Goal: Complete application form

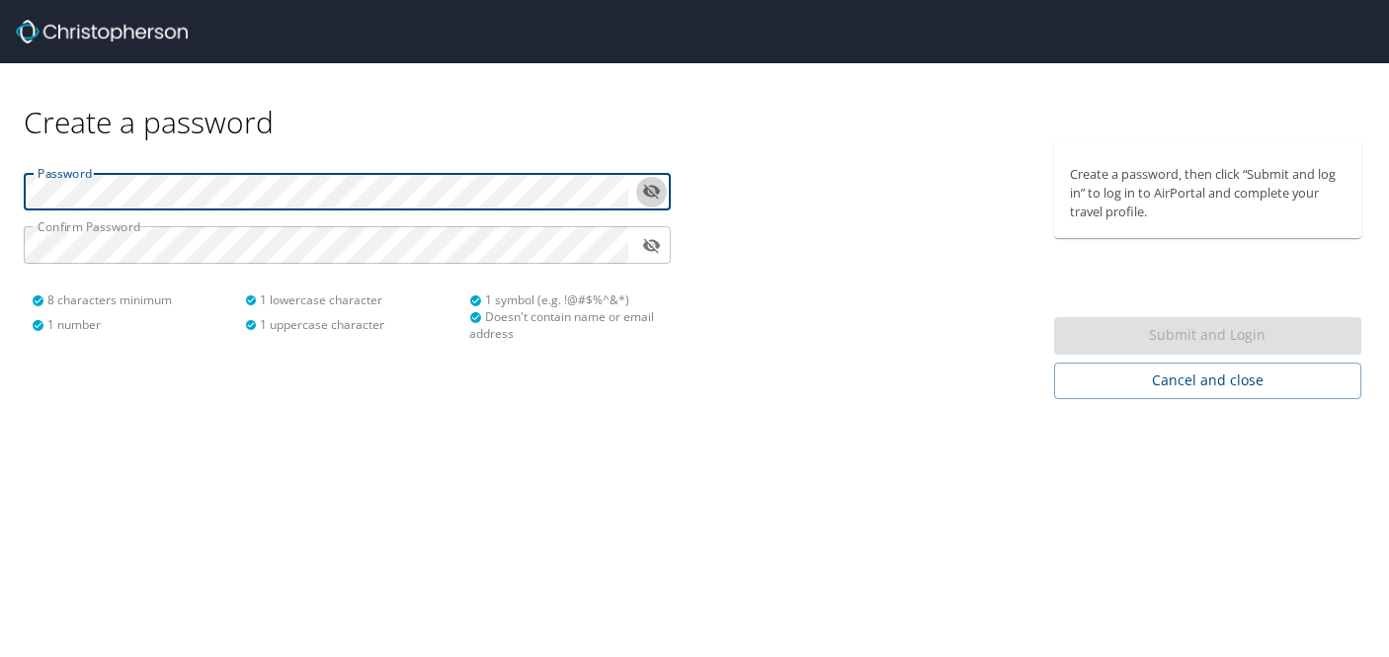
click at [655, 191] on icon "toggle password visibility" at bounding box center [652, 192] width 18 height 15
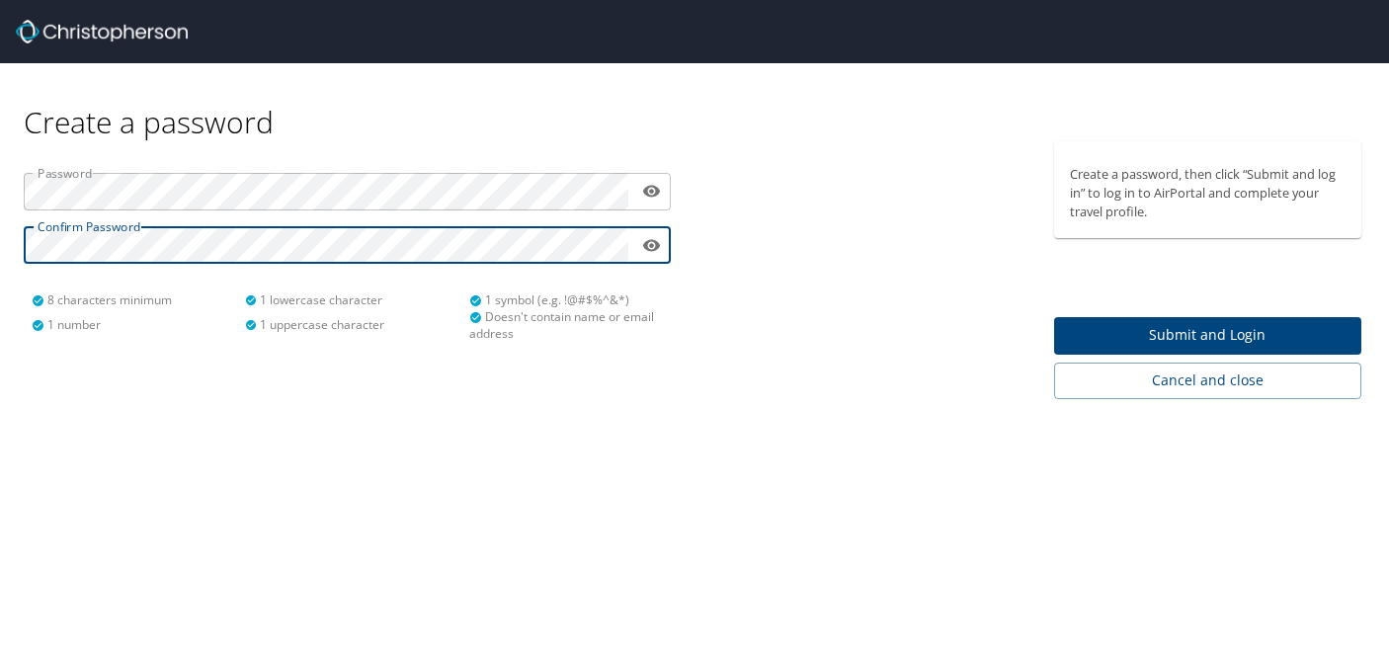
click at [1154, 338] on span "Submit and Login" at bounding box center [1208, 335] width 277 height 25
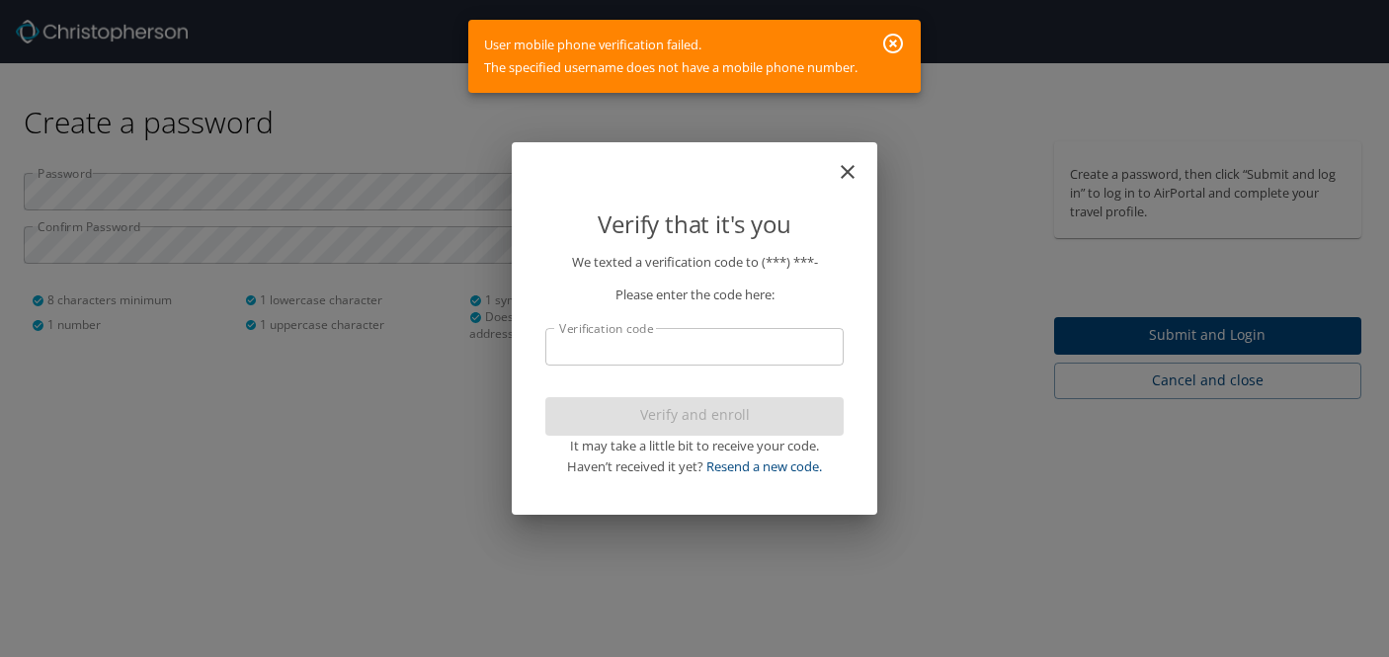
click at [738, 341] on input "Verification code" at bounding box center [694, 347] width 298 height 38
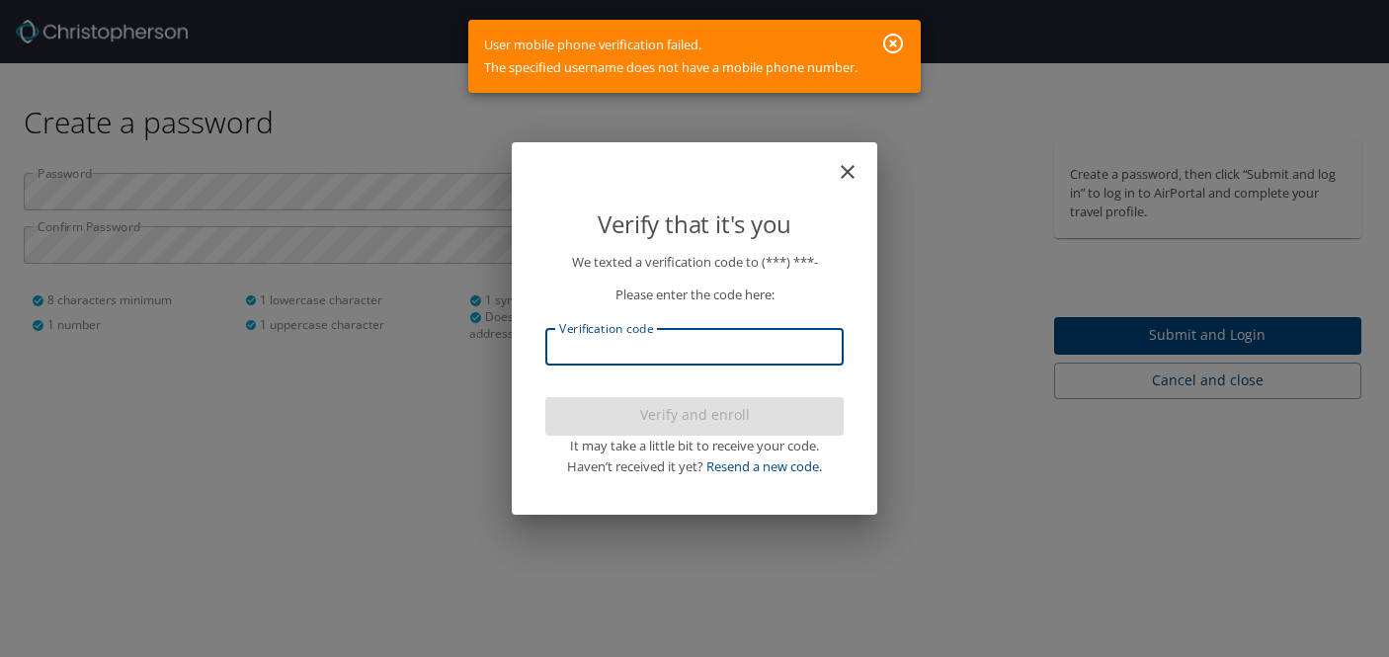
click at [846, 182] on icon "close" at bounding box center [848, 172] width 24 height 24
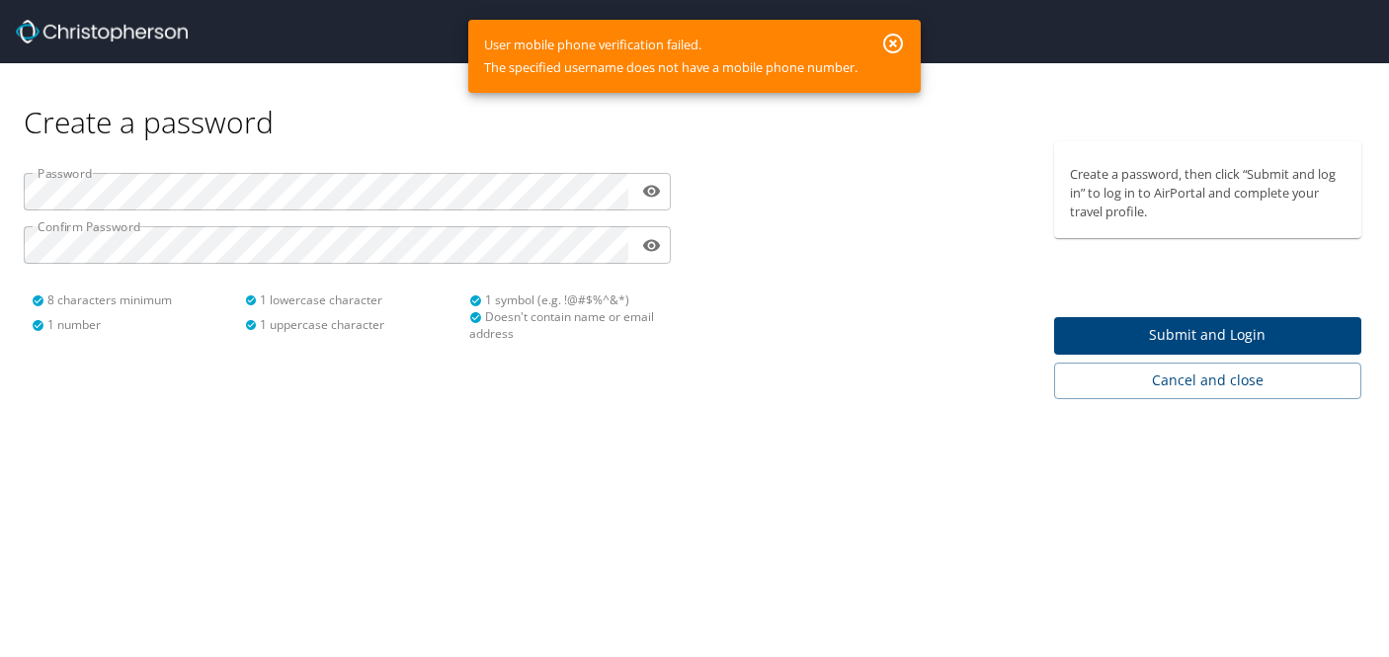
click at [896, 46] on icon "button" at bounding box center [893, 44] width 20 height 20
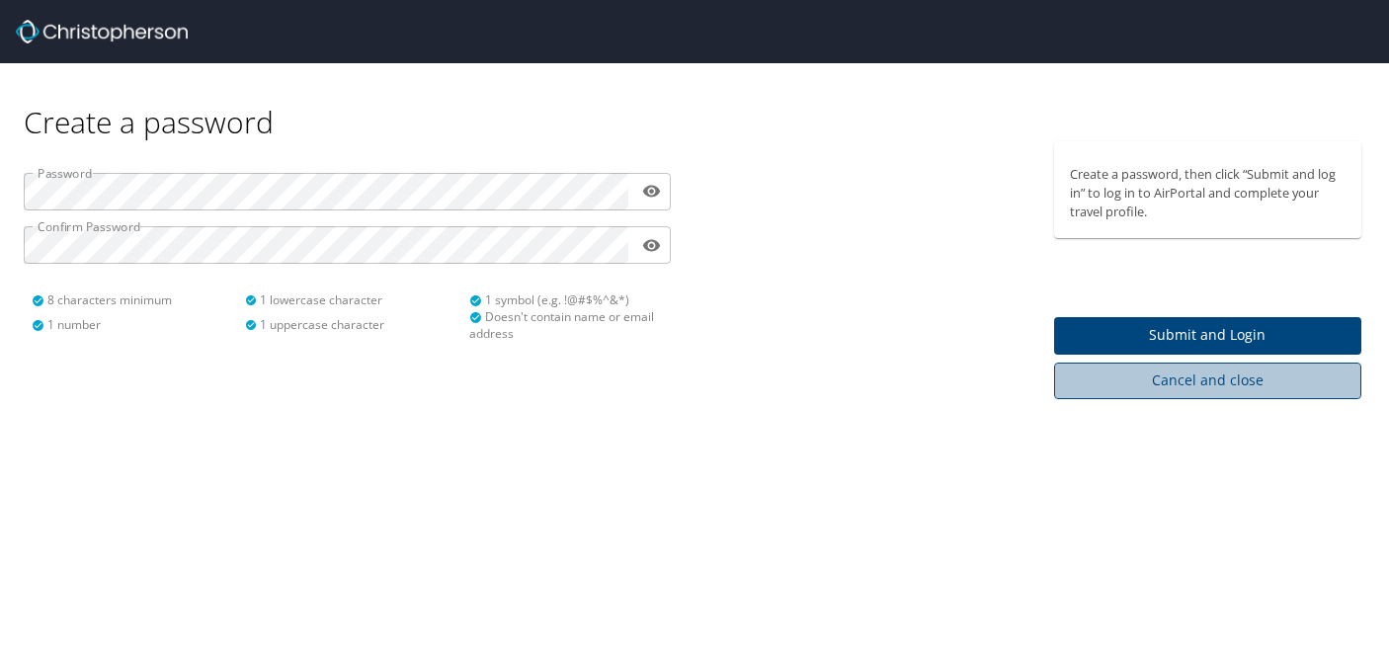
click at [1083, 373] on span "Cancel and close" at bounding box center [1208, 380] width 277 height 25
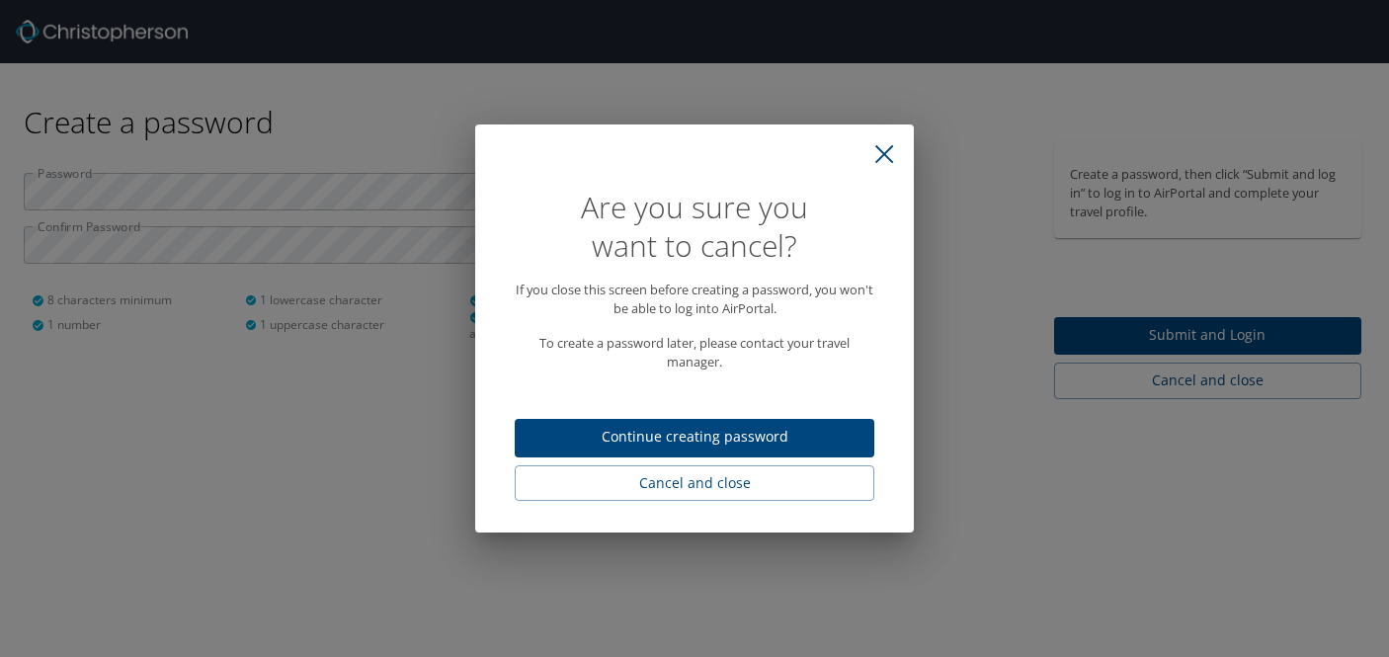
click at [886, 158] on icon "close" at bounding box center [884, 154] width 20 height 20
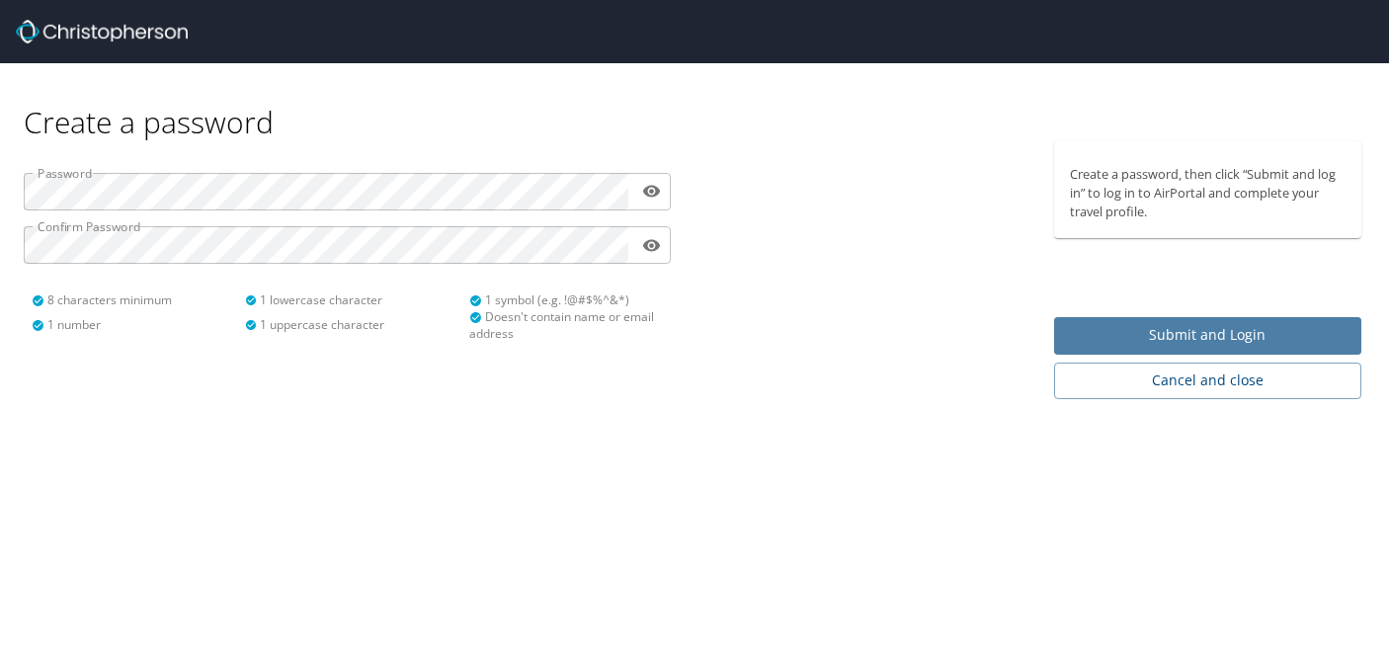
click at [1125, 339] on span "Submit and Login" at bounding box center [1208, 335] width 277 height 25
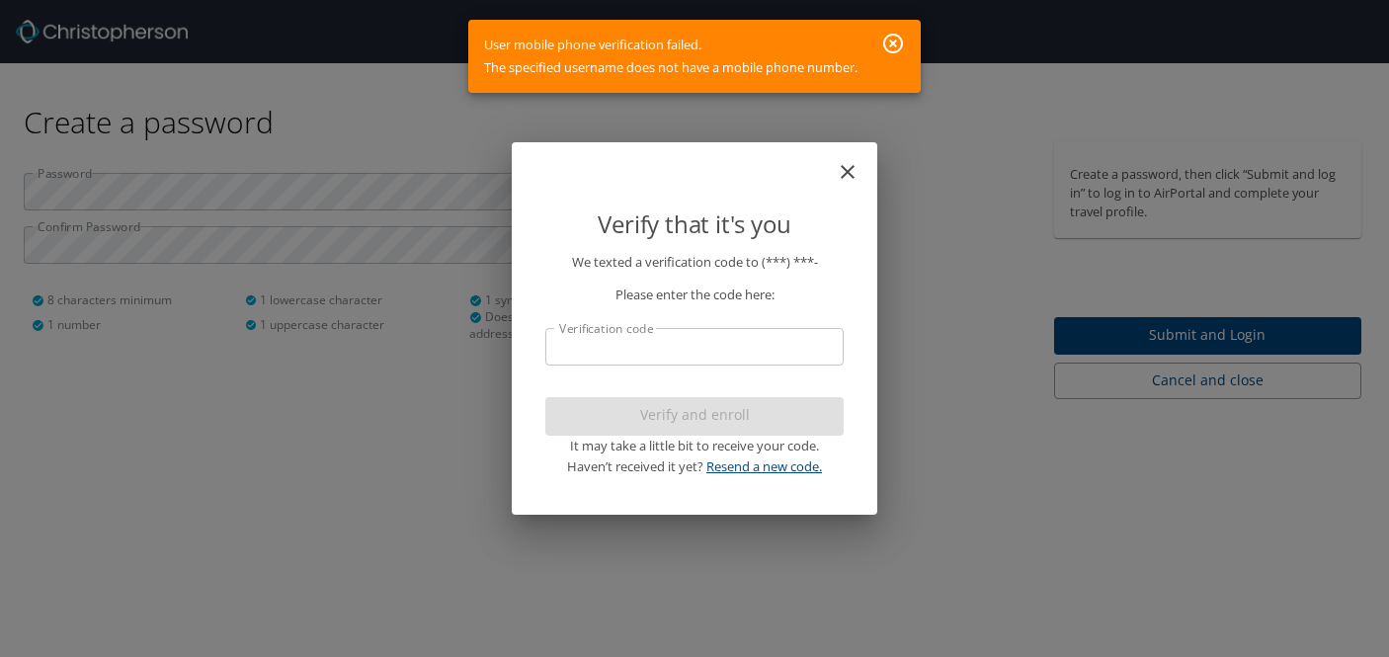
click at [735, 474] on link "Resend a new code." at bounding box center [764, 466] width 116 height 18
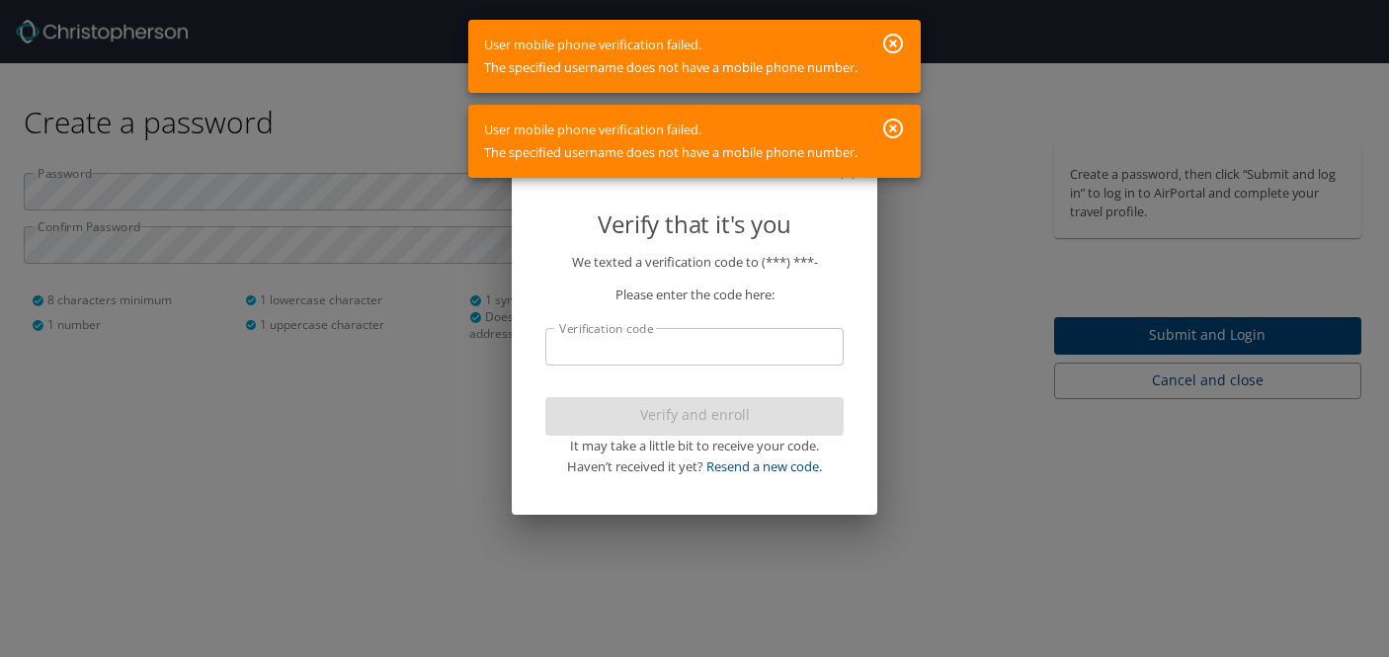
click at [895, 53] on icon "button" at bounding box center [893, 44] width 20 height 20
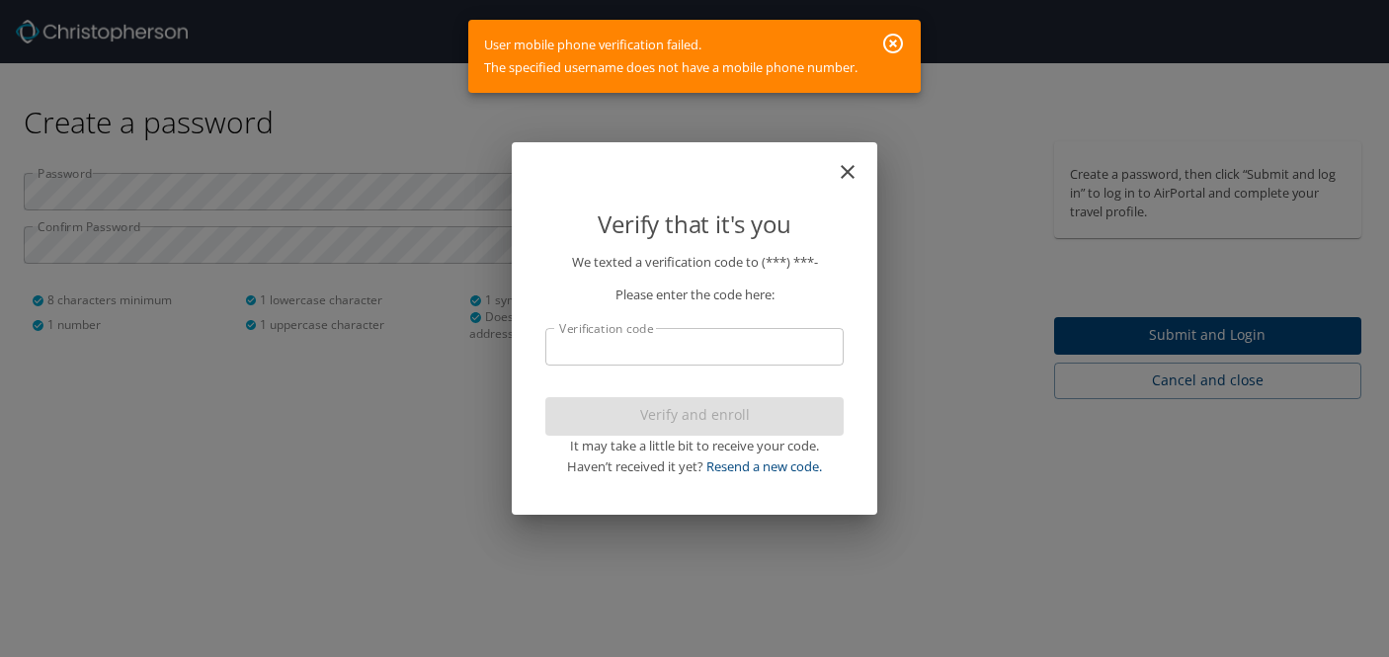
click at [900, 43] on icon "button" at bounding box center [893, 44] width 24 height 24
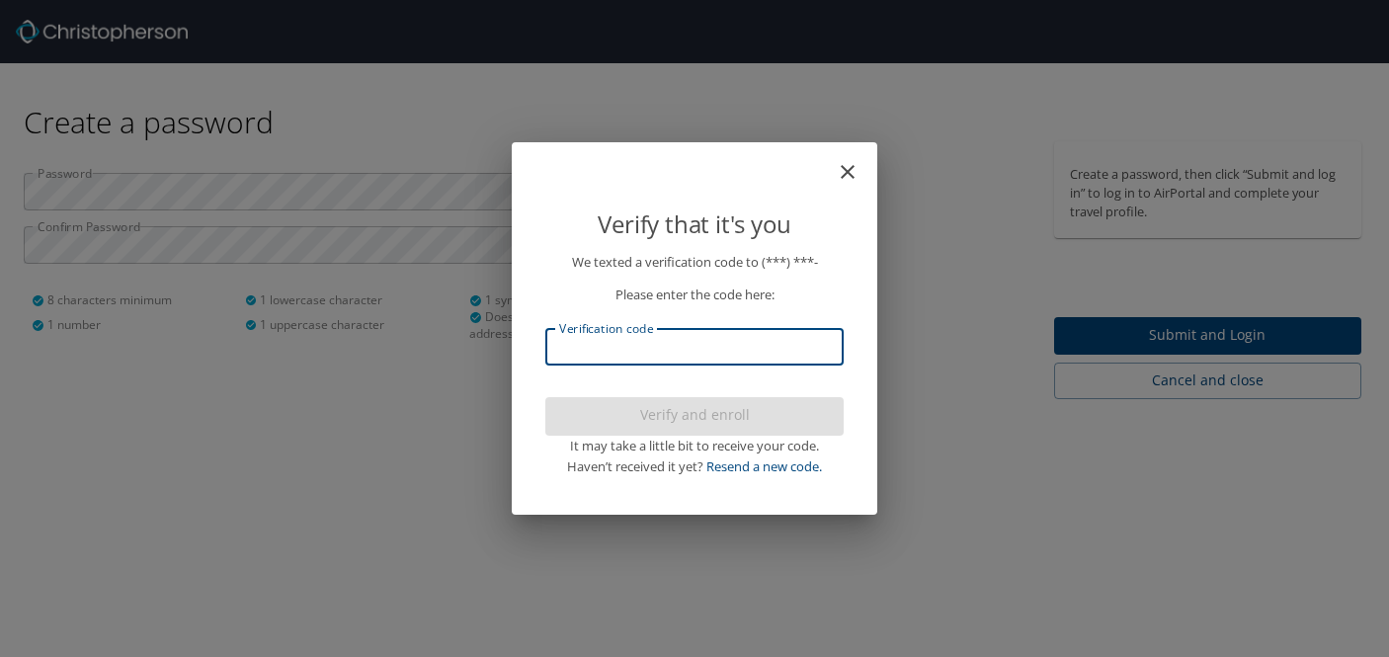
click at [651, 347] on input "Verification code" at bounding box center [694, 347] width 298 height 38
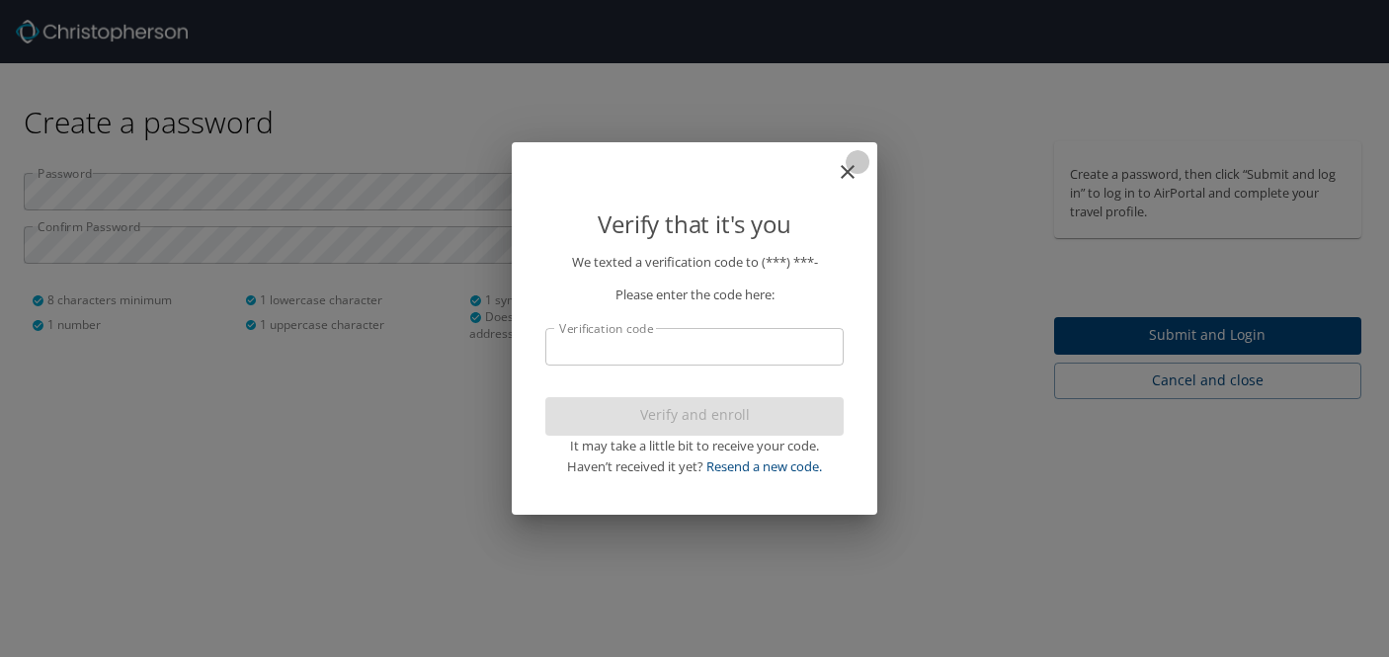
click at [848, 175] on icon "close" at bounding box center [848, 172] width 24 height 24
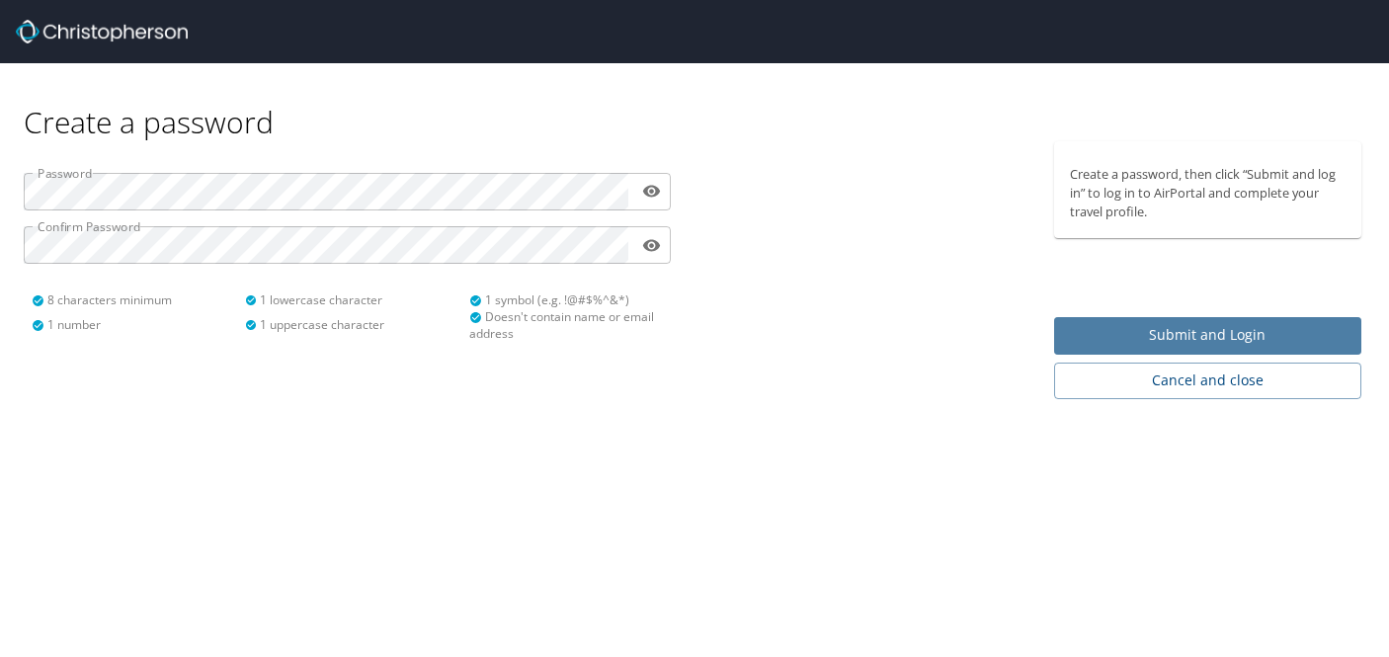
click at [1104, 317] on button "Submit and Login" at bounding box center [1208, 336] width 308 height 39
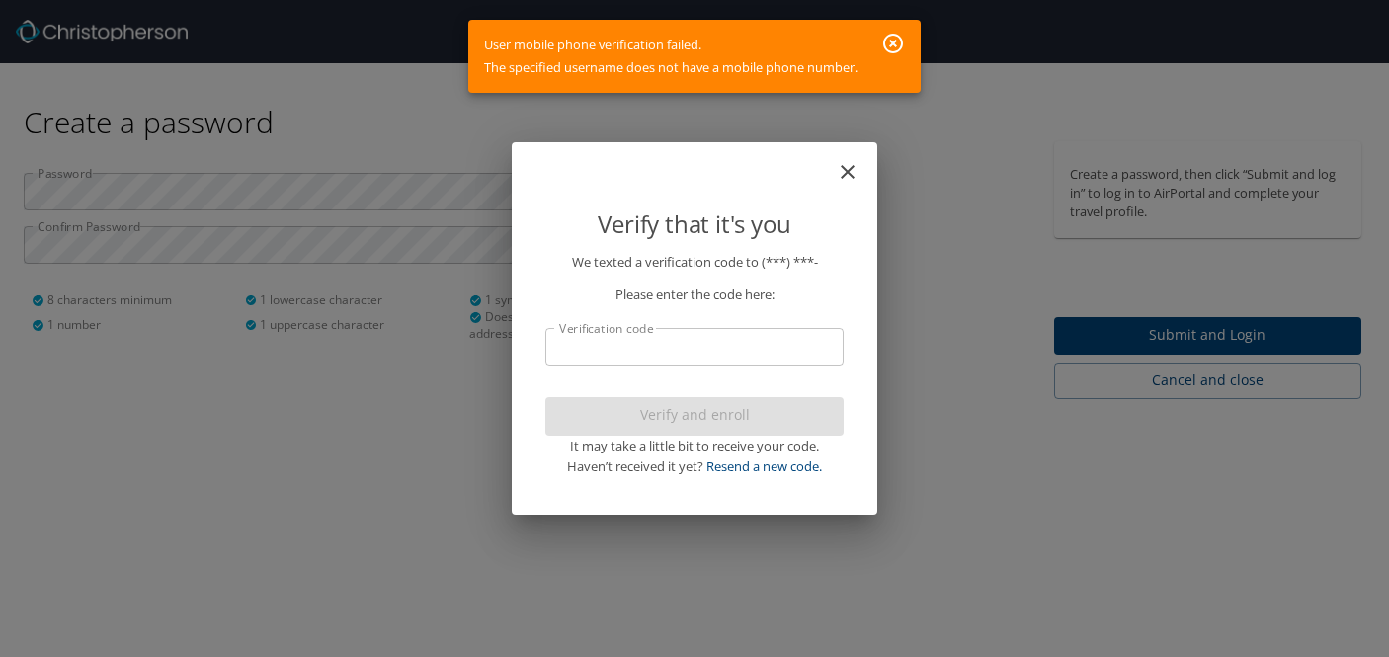
click at [799, 254] on p "We texted a verification code to (***) ***-" at bounding box center [694, 262] width 298 height 21
click at [846, 171] on icon "close" at bounding box center [848, 172] width 14 height 14
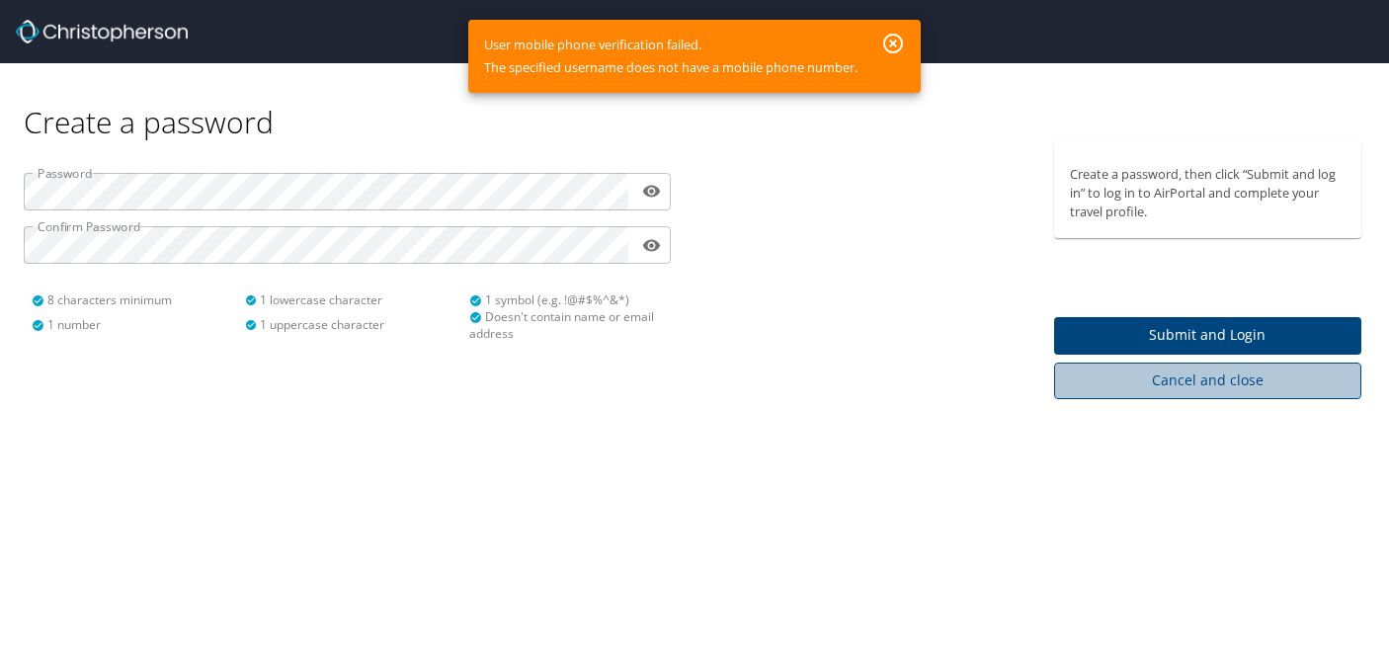
click at [1177, 395] on button "Cancel and close" at bounding box center [1208, 381] width 308 height 37
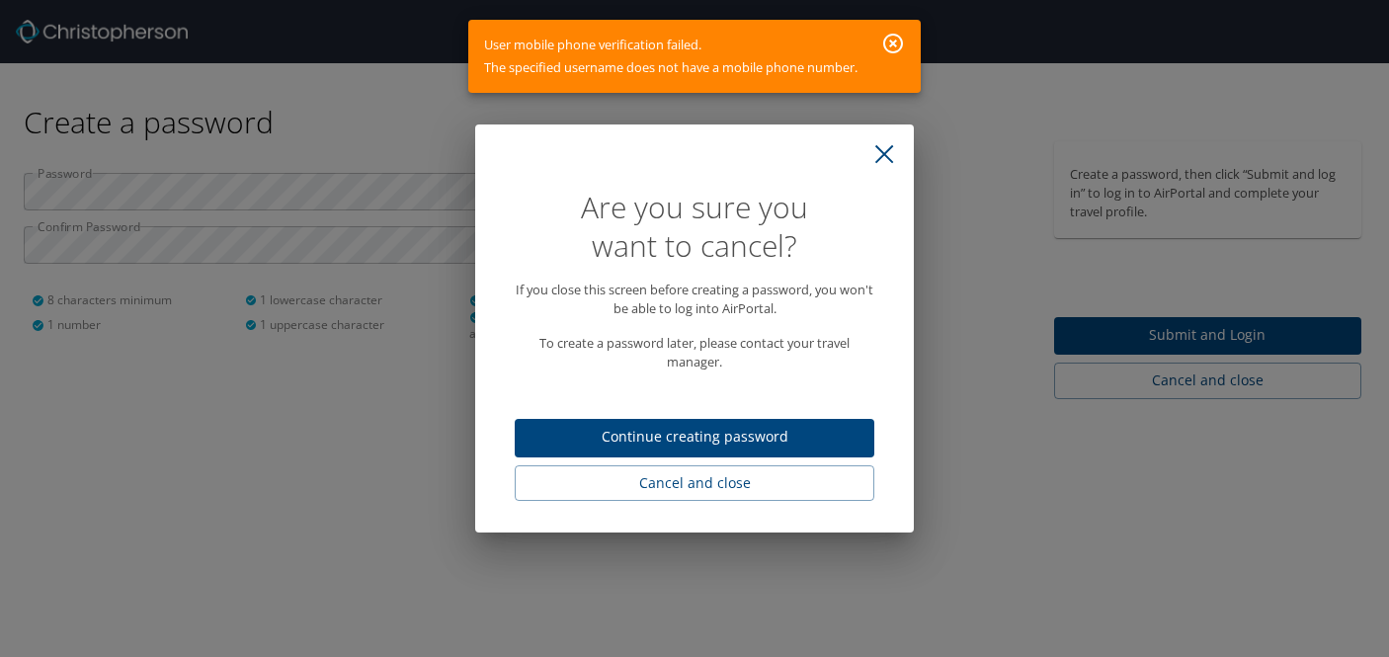
click at [822, 71] on div "User mobile phone verification failed. The specified username does not have a m…" at bounding box center [670, 56] width 373 height 61
click at [886, 142] on button "close" at bounding box center [883, 153] width 43 height 43
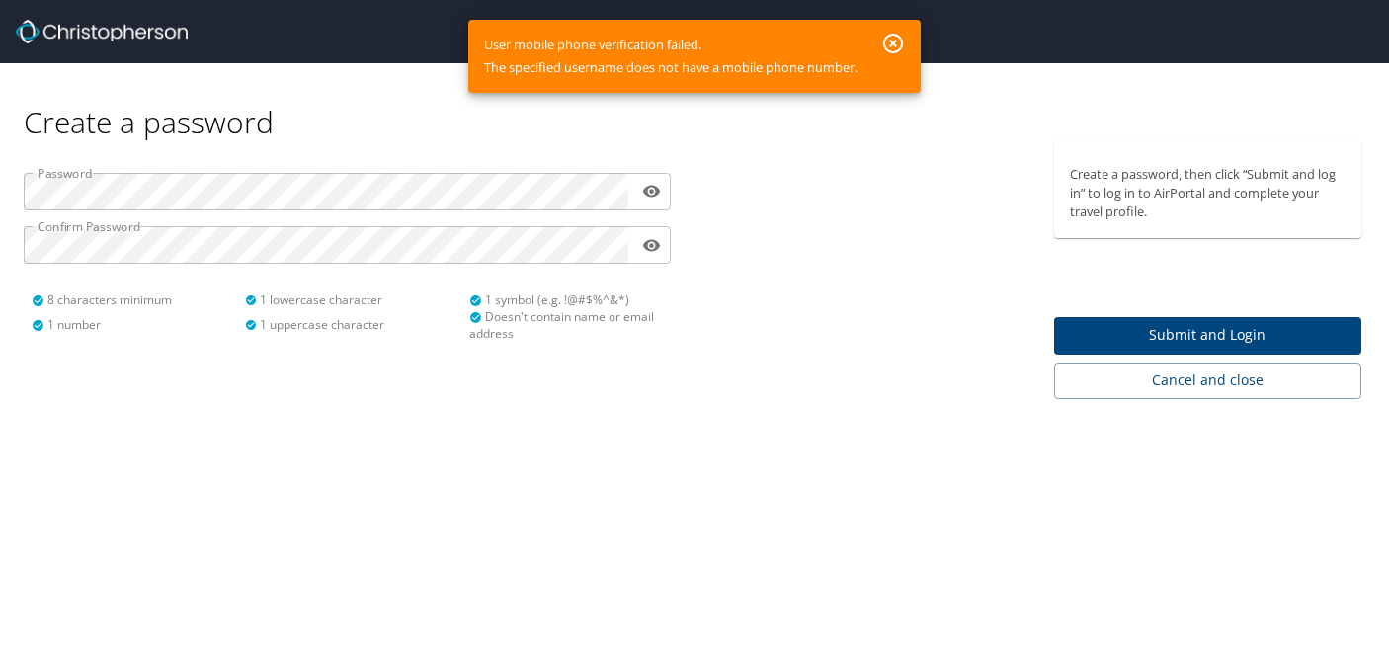
click at [129, 39] on img at bounding box center [102, 32] width 172 height 24
click at [888, 47] on icon "button" at bounding box center [893, 44] width 24 height 24
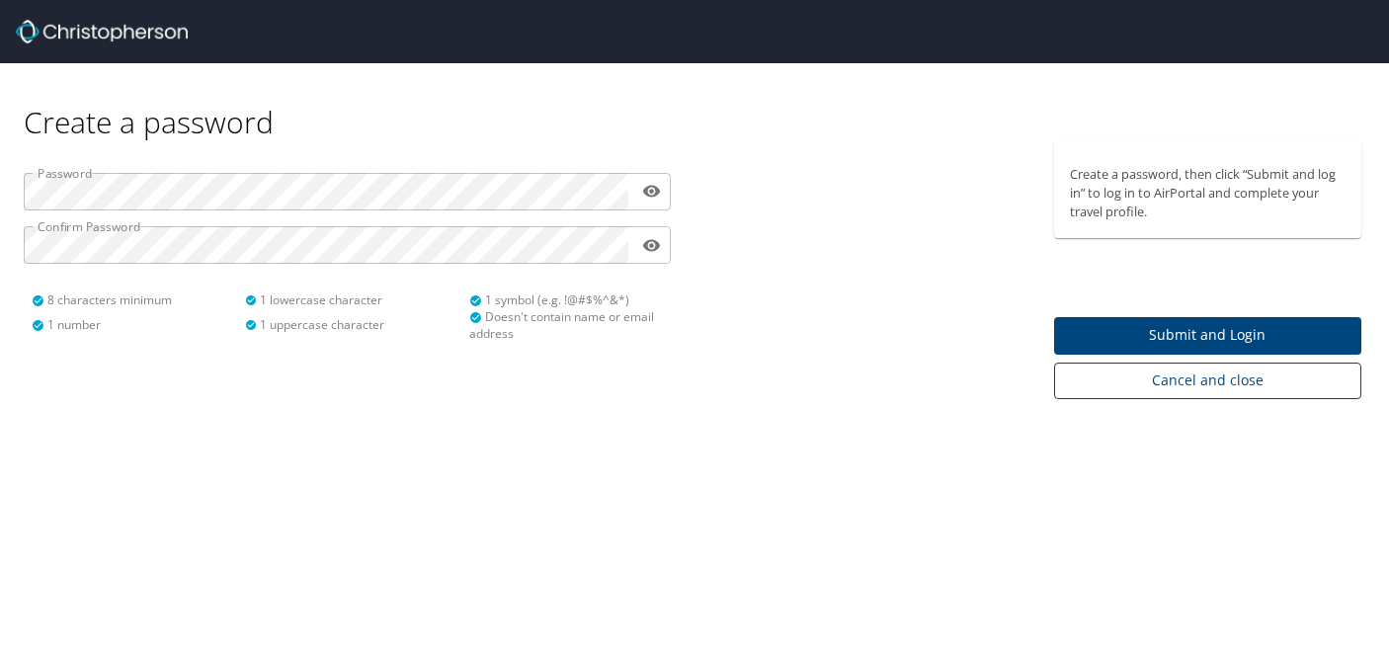
click at [1114, 370] on span "Cancel and close" at bounding box center [1208, 380] width 277 height 25
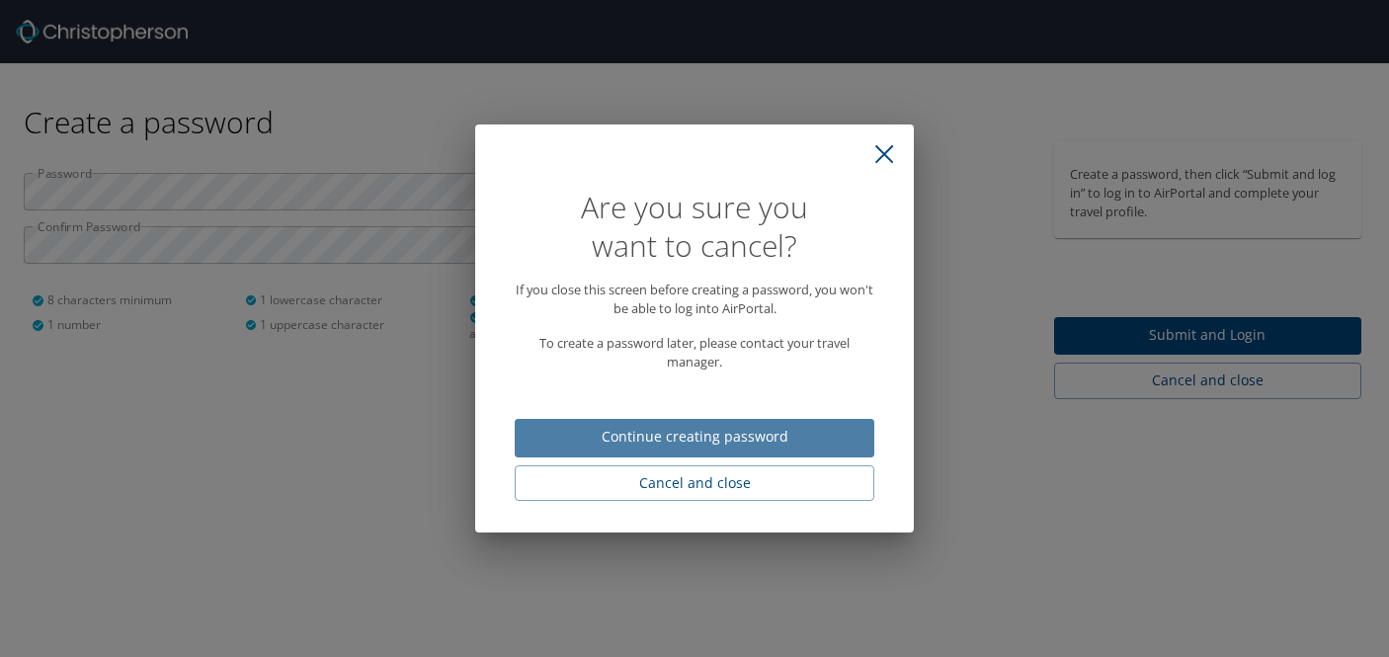
click at [811, 443] on span "Continue creating password" at bounding box center [694, 437] width 328 height 25
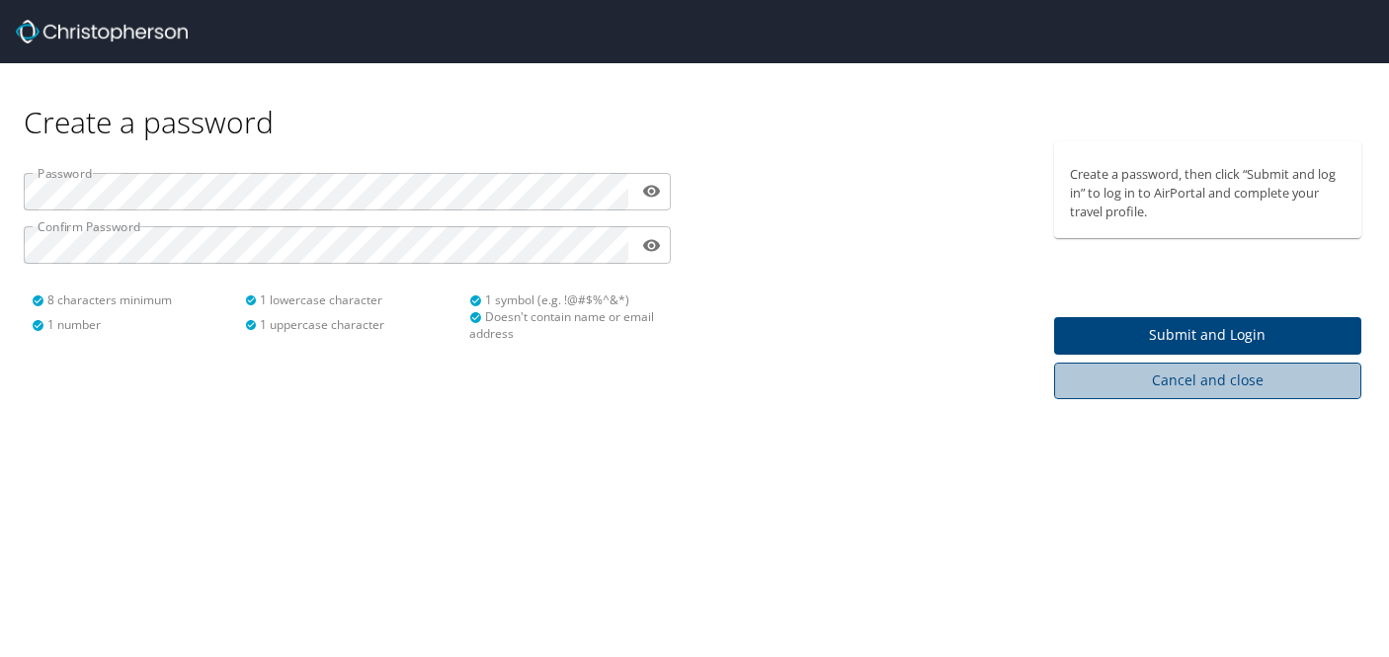
click at [1131, 390] on span "Cancel and close" at bounding box center [1208, 380] width 277 height 25
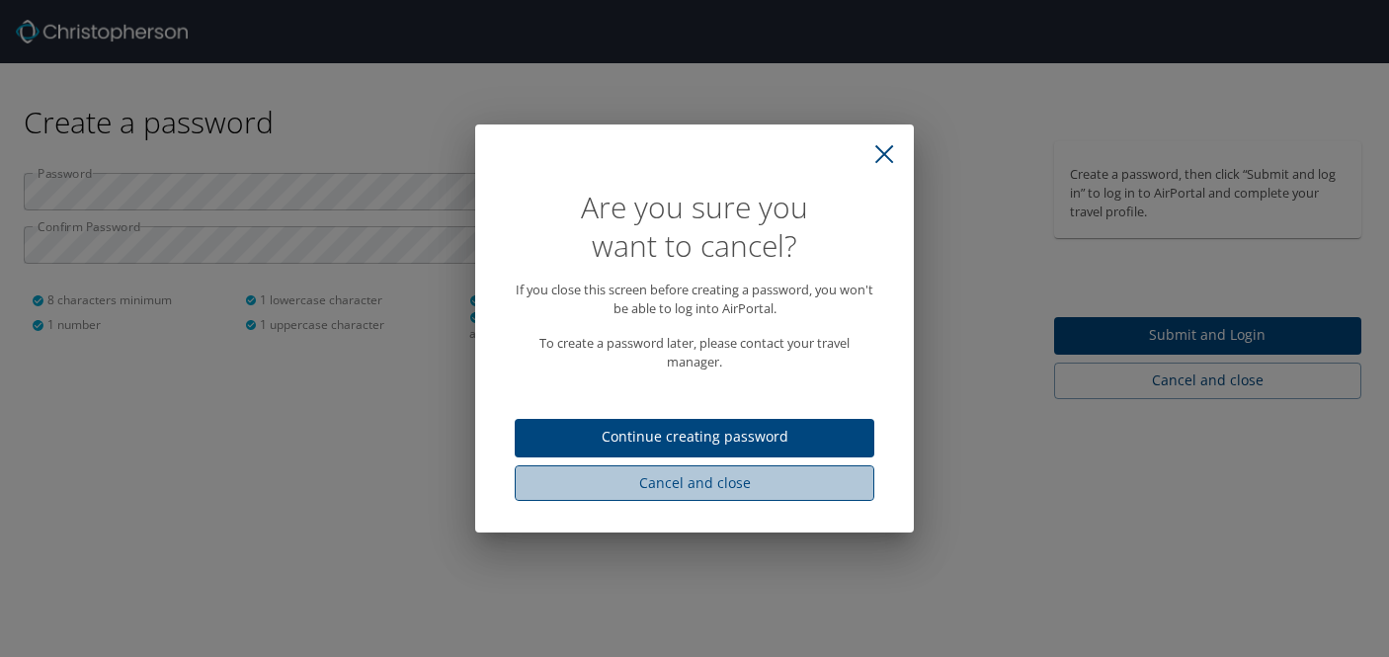
click at [806, 489] on span "Cancel and close" at bounding box center [694, 483] width 328 height 25
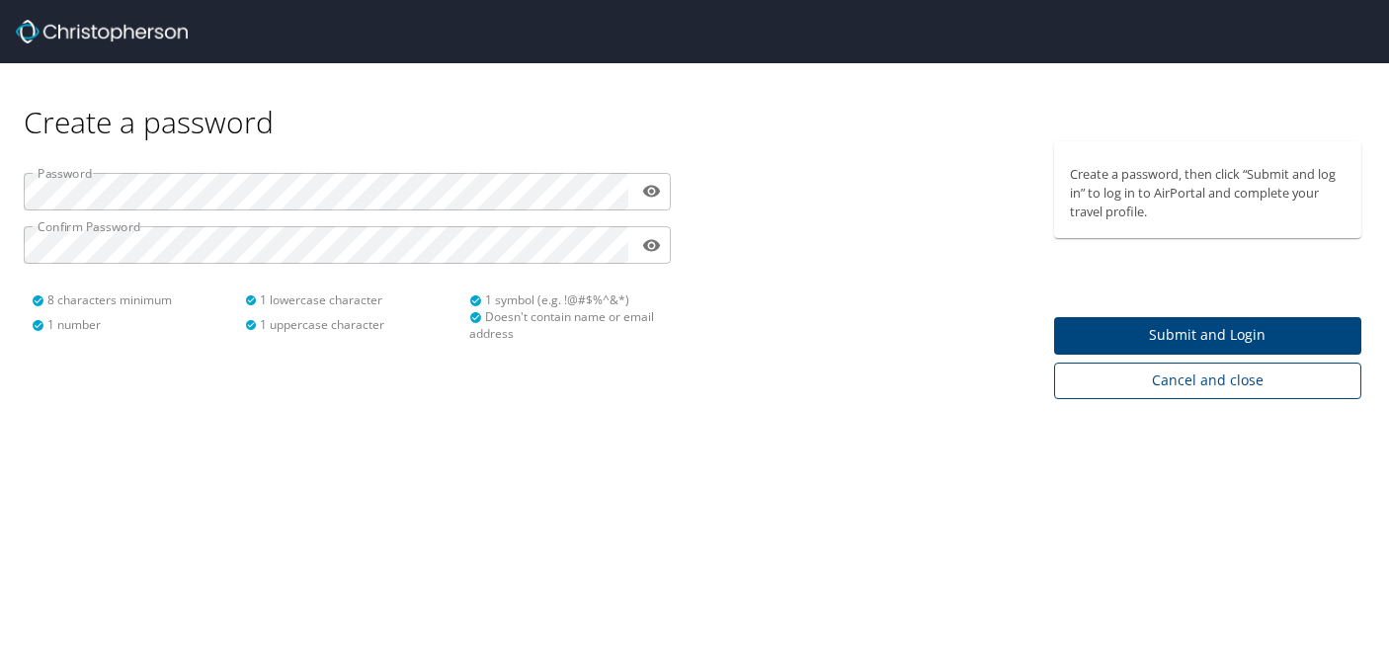
click at [1083, 396] on button "Cancel and close" at bounding box center [1208, 381] width 308 height 37
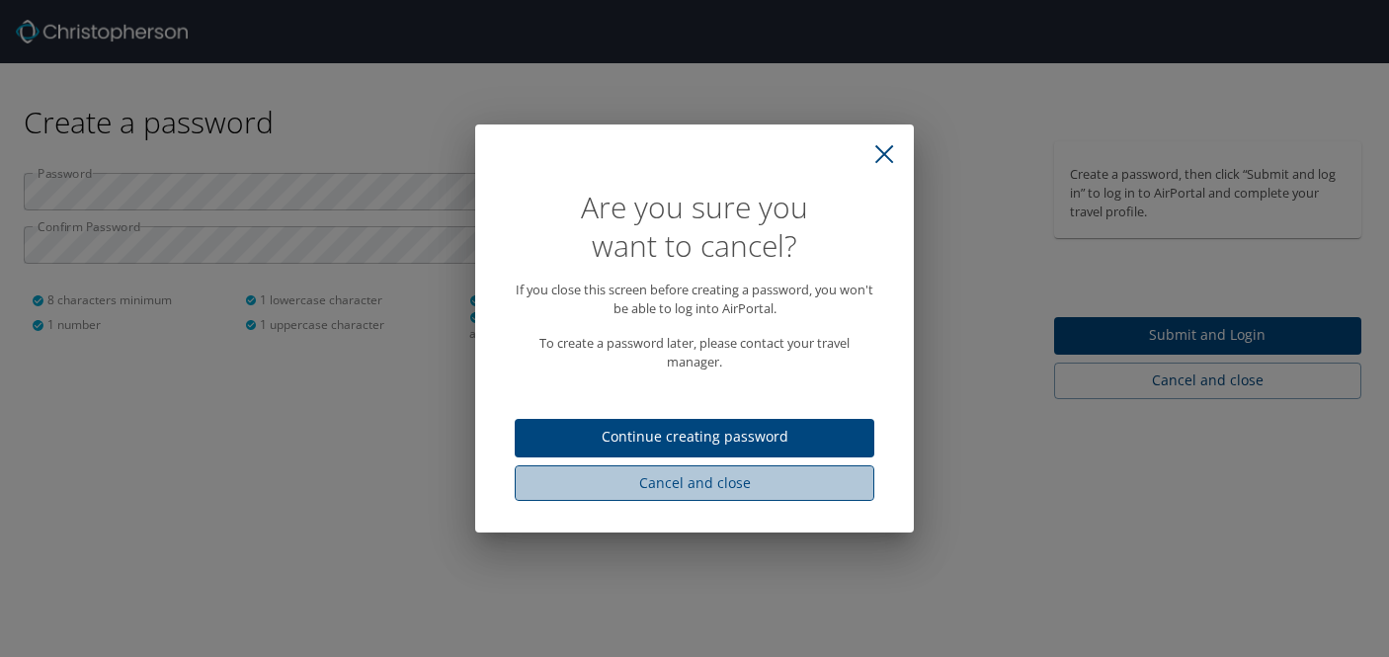
click at [817, 481] on span "Cancel and close" at bounding box center [694, 483] width 328 height 25
